Goal: Information Seeking & Learning: Learn about a topic

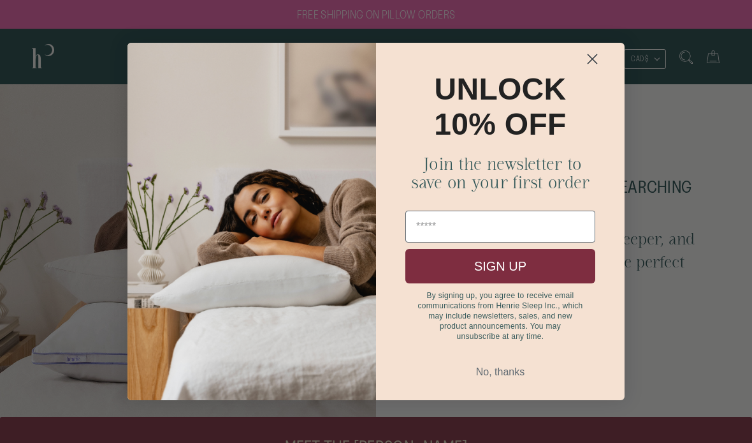
click at [591, 57] on icon "Close dialog" at bounding box center [593, 59] width 9 height 9
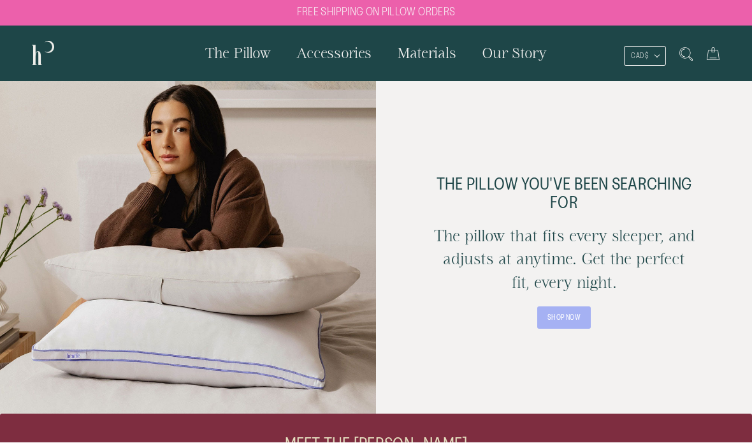
scroll to position [3, 0]
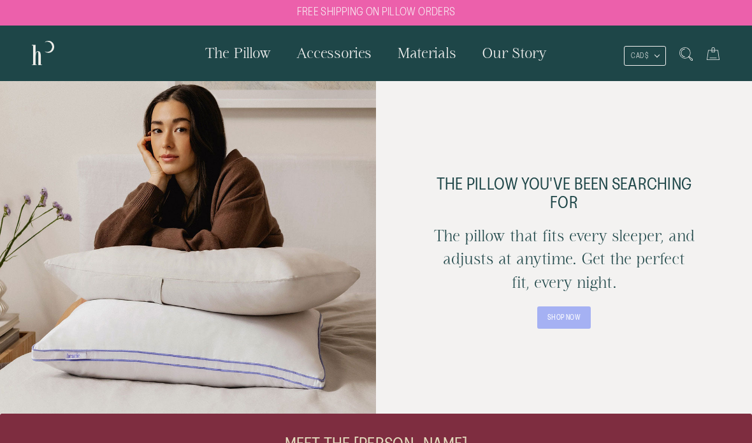
click at [570, 316] on link "SHOP NOW" at bounding box center [565, 317] width 54 height 22
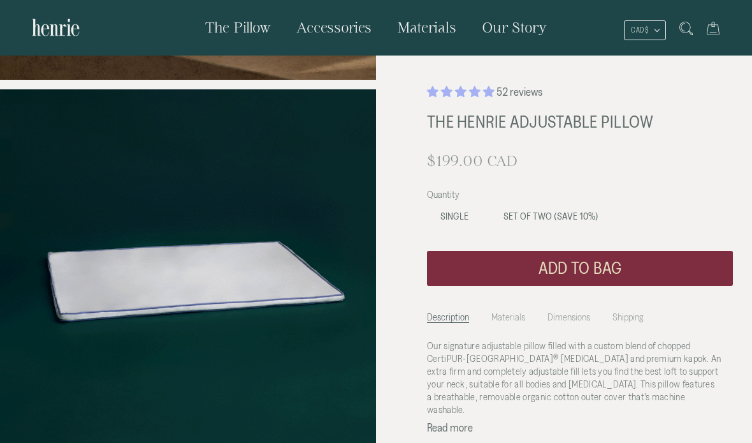
scroll to position [437, 0]
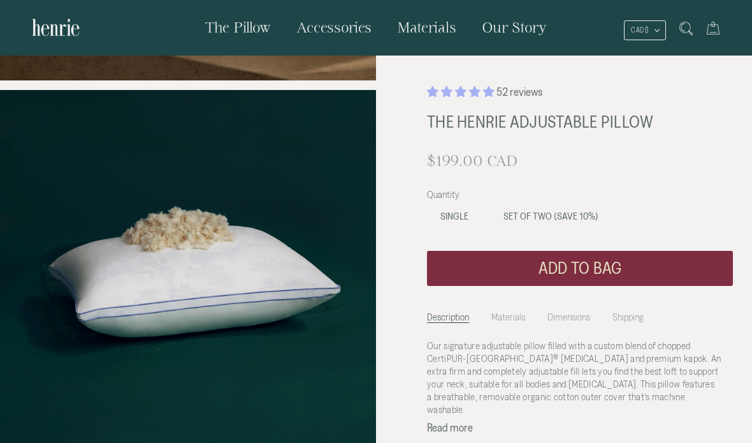
click at [456, 421] on button "Read more" at bounding box center [450, 426] width 46 height 11
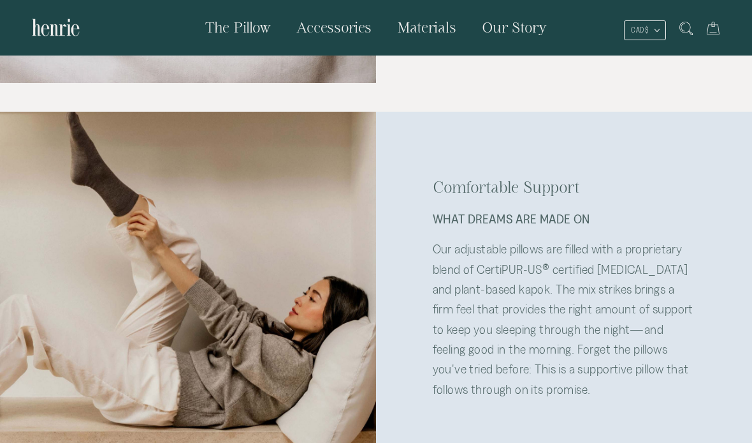
scroll to position [1207, 0]
click at [698, 426] on div "Comfortable Support What Dreams Are Made On Our adjustable pillows are filled w…" at bounding box center [564, 286] width 376 height 351
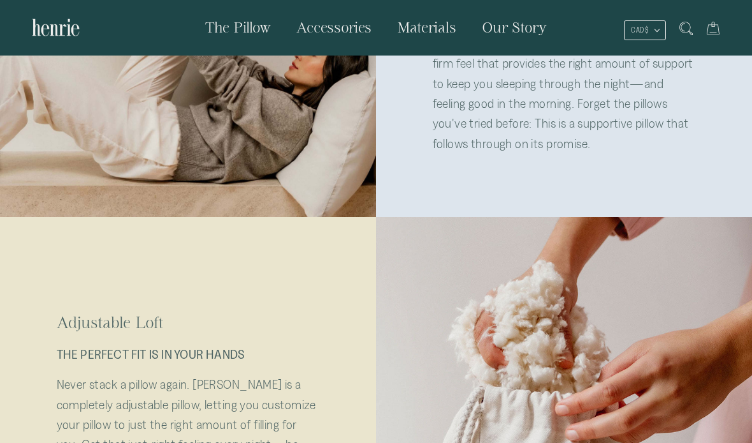
scroll to position [1449, 0]
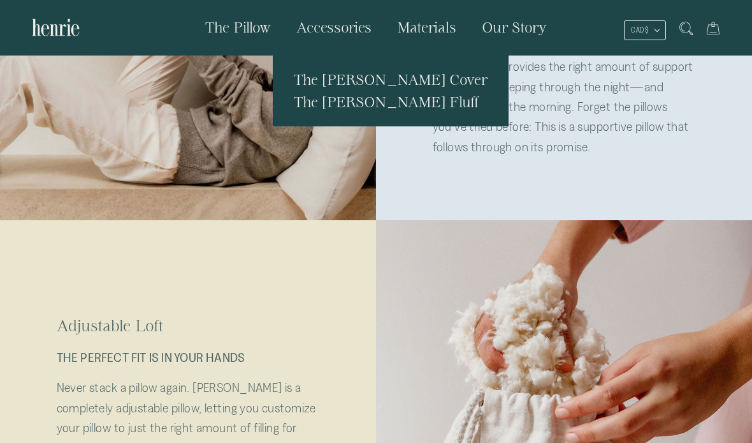
click at [430, 84] on span "The [PERSON_NAME] Cover" at bounding box center [391, 79] width 194 height 16
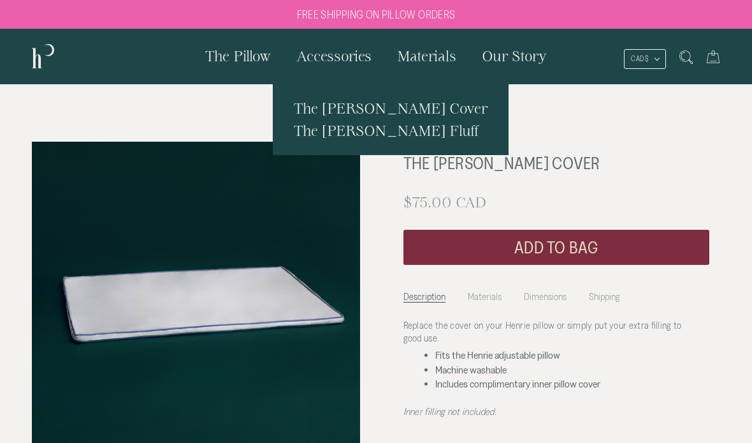
click at [394, 136] on span "The [PERSON_NAME] Fluff" at bounding box center [386, 130] width 185 height 16
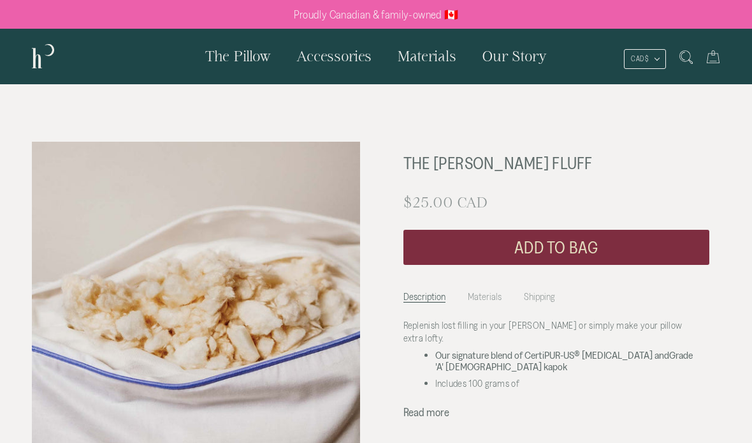
click at [428, 63] on span "Materials" at bounding box center [426, 56] width 59 height 16
